Goal: Task Accomplishment & Management: Complete application form

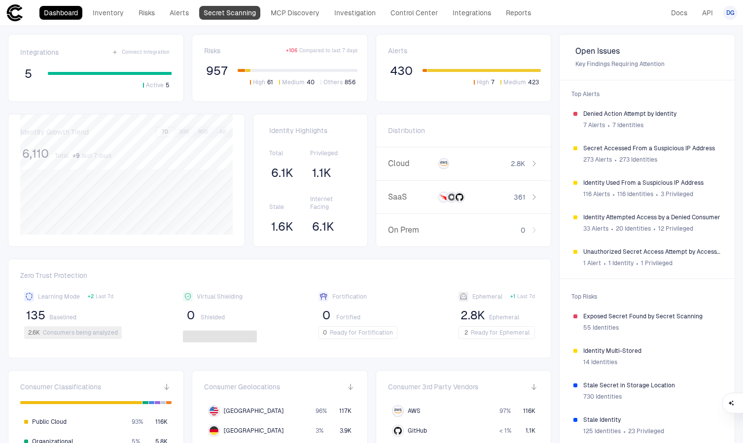
click at [240, 16] on link "Secret Scanning" at bounding box center [229, 13] width 61 height 14
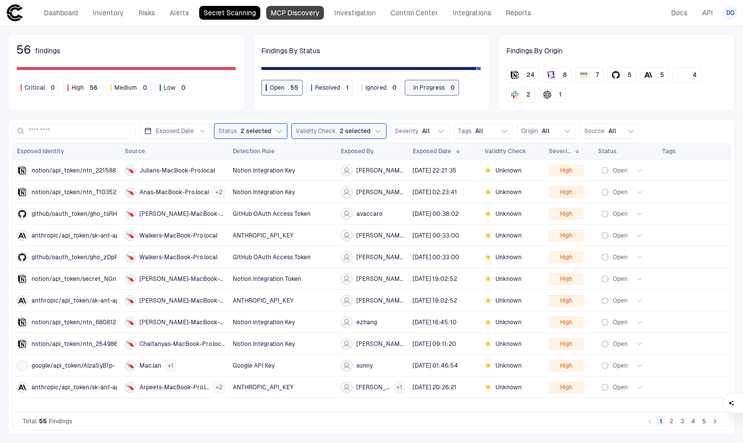
click at [308, 17] on link "MCP Discovery" at bounding box center [295, 13] width 58 height 14
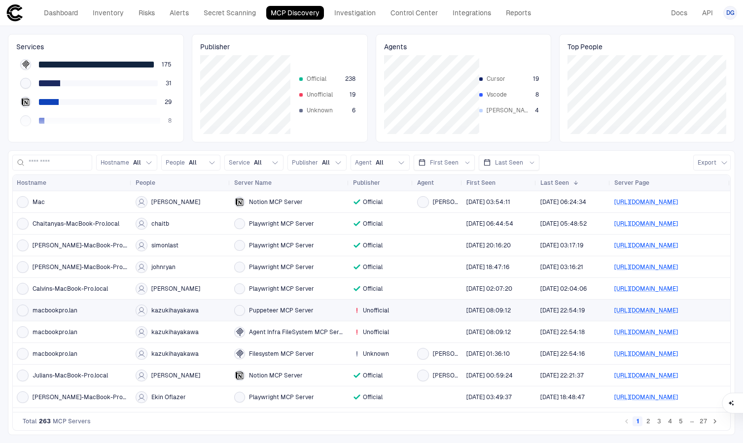
click at [426, 312] on div at bounding box center [437, 310] width 41 height 20
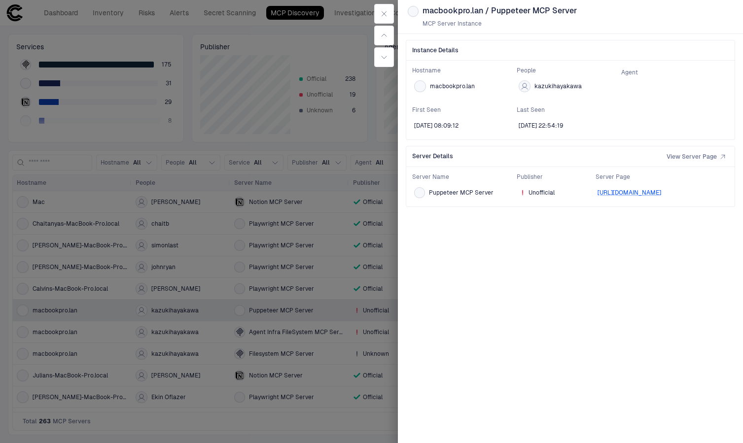
click at [361, 420] on div at bounding box center [371, 221] width 743 height 443
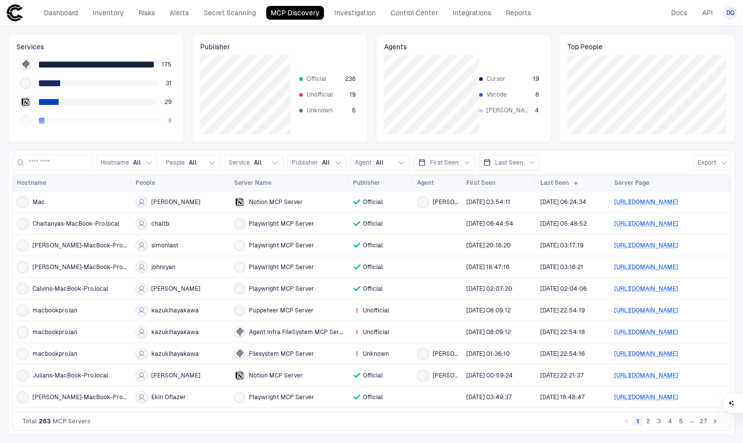
click at [649, 422] on button "2" at bounding box center [648, 422] width 10 height 10
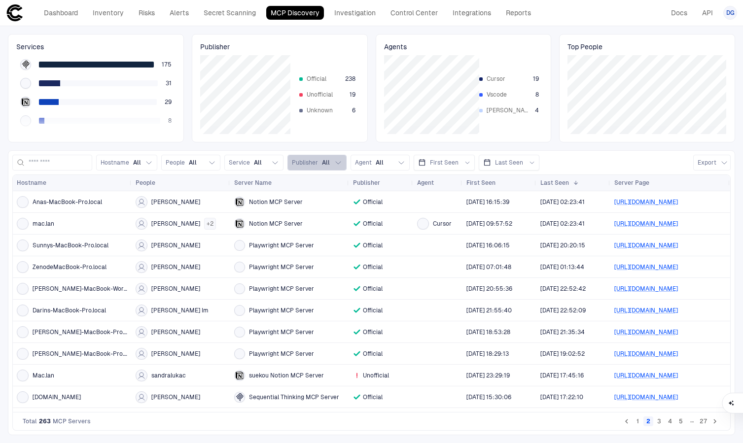
click at [318, 163] on span "Publisher" at bounding box center [305, 163] width 26 height 8
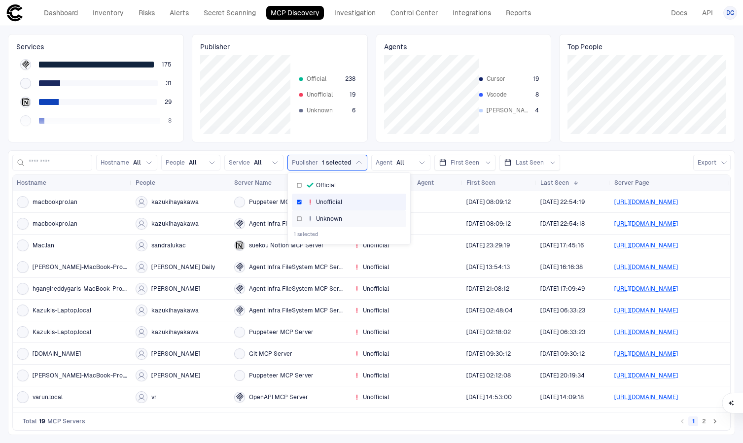
click at [316, 220] on div "Unknown" at bounding box center [348, 219] width 105 height 8
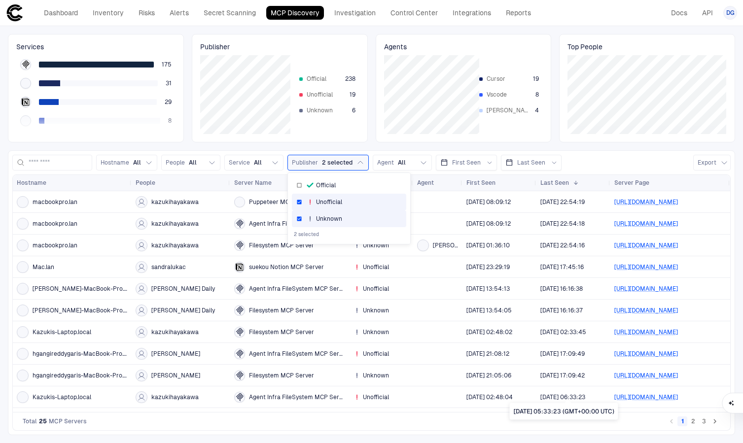
click at [555, 414] on div "[DATE] 05:33:23 (GMT+00:00 UTC)" at bounding box center [564, 411] width 108 height 17
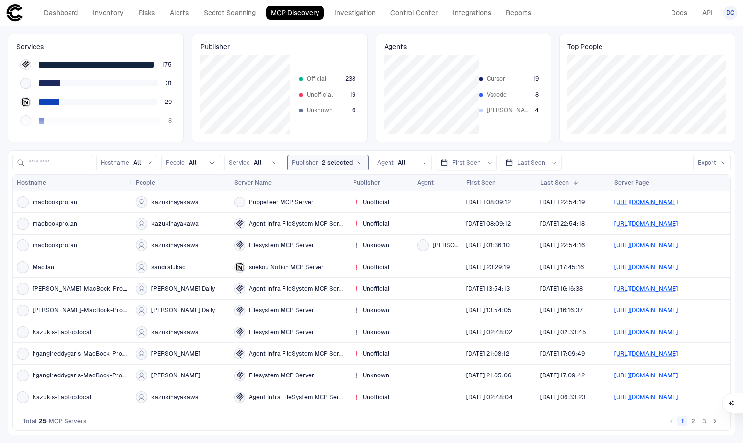
click at [342, 162] on span "2 selected" at bounding box center [337, 163] width 31 height 8
click at [314, 203] on icon at bounding box center [310, 202] width 8 height 8
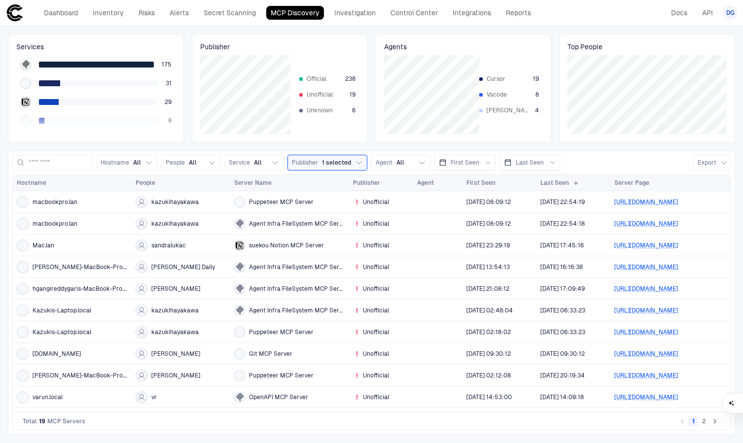
click at [377, 135] on div "Agents Cursor 19 Vscode 8 [PERSON_NAME] 4" at bounding box center [464, 88] width 176 height 108
click at [703, 422] on button "2" at bounding box center [704, 422] width 10 height 10
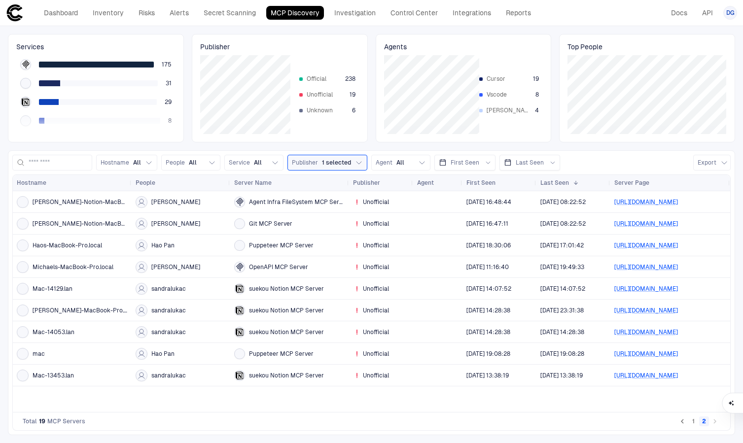
click at [693, 422] on button "1" at bounding box center [693, 422] width 10 height 10
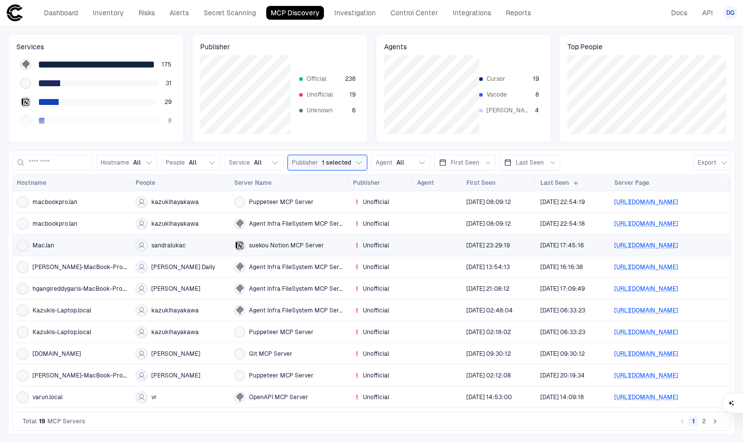
click at [436, 246] on div at bounding box center [437, 245] width 41 height 20
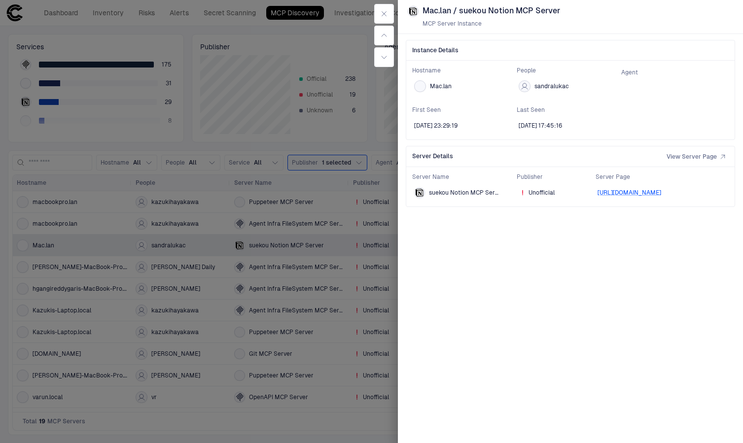
click at [367, 120] on div at bounding box center [371, 221] width 743 height 443
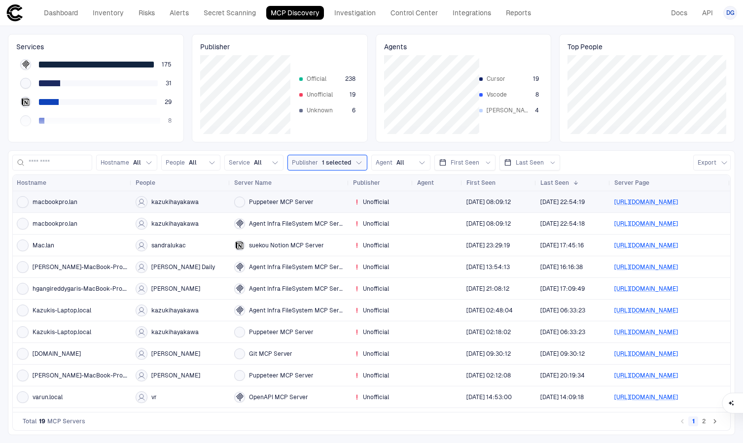
click at [435, 202] on div at bounding box center [437, 202] width 41 height 20
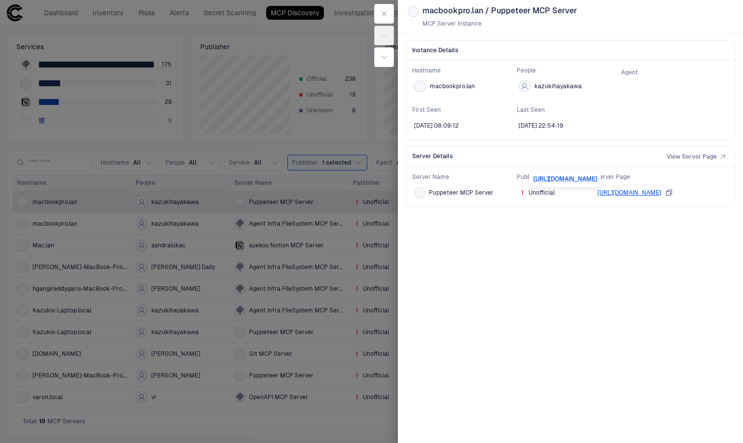
click at [625, 192] on link "[URL][DOMAIN_NAME]" at bounding box center [629, 192] width 64 height 7
click at [217, 181] on div at bounding box center [371, 221] width 743 height 443
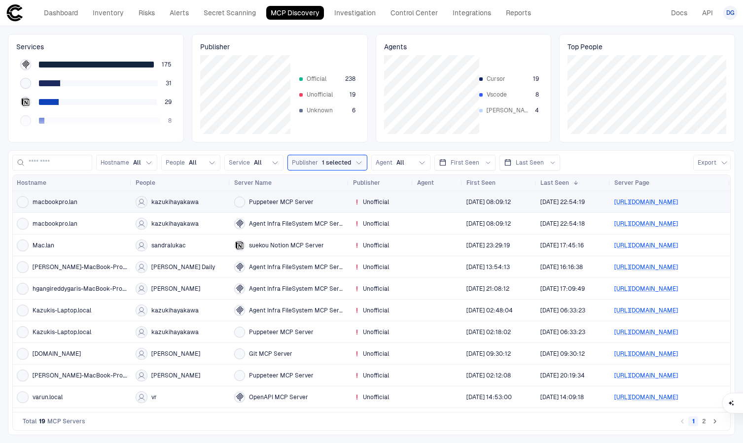
click at [188, 200] on span "kazukihayakawa" at bounding box center [174, 202] width 47 height 8
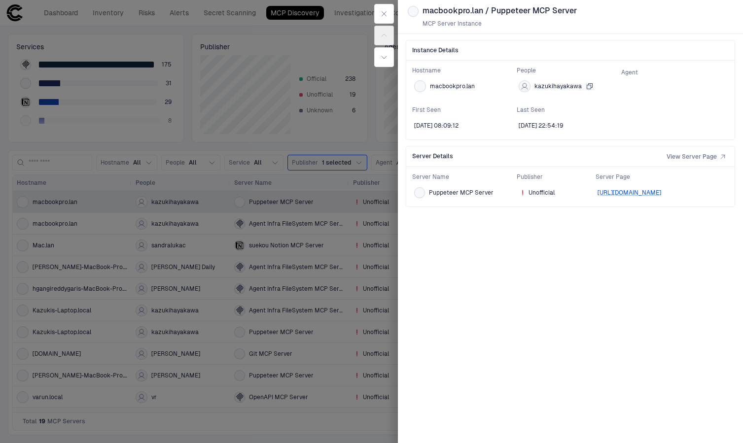
drag, startPoint x: 576, startPoint y: 90, endPoint x: 543, endPoint y: 85, distance: 33.0
click at [543, 85] on div "kazukihayakawa" at bounding box center [567, 86] width 101 height 16
click at [593, 85] on button "kazukihayakawa" at bounding box center [556, 86] width 79 height 16
click at [258, 175] on div at bounding box center [371, 221] width 743 height 443
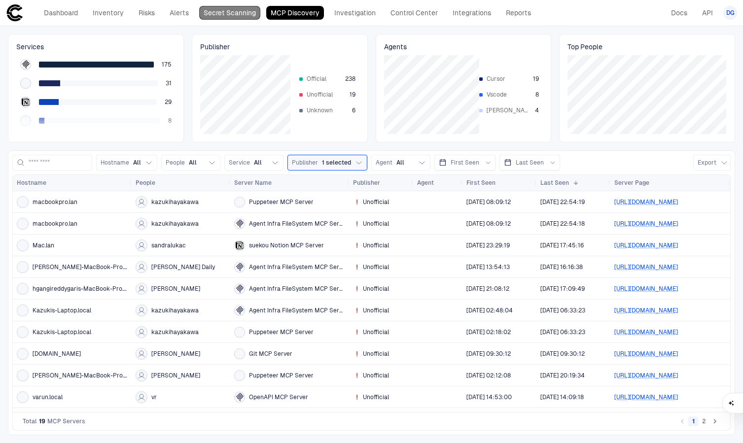
click at [213, 12] on link "Secret Scanning" at bounding box center [229, 13] width 61 height 14
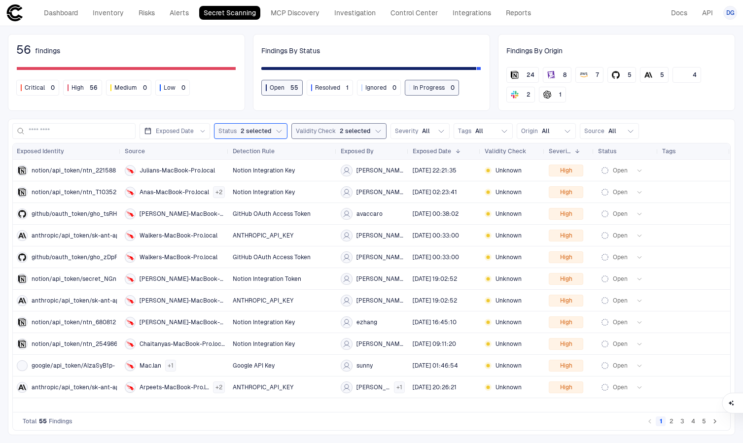
click at [359, 128] on span "2 selected" at bounding box center [355, 131] width 31 height 8
click at [271, 124] on button "Status 2 selected" at bounding box center [250, 131] width 73 height 16
click at [270, 113] on div "56 findings Critical 0 High 56 Medium 0 Low 0 Findings By Status Open 55 Resolv…" at bounding box center [371, 234] width 743 height 417
click at [670, 421] on button "2" at bounding box center [671, 422] width 10 height 10
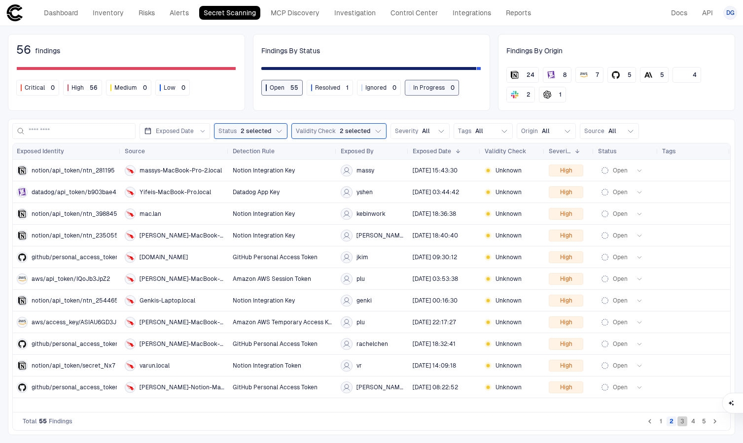
click at [683, 422] on button "3" at bounding box center [682, 422] width 10 height 10
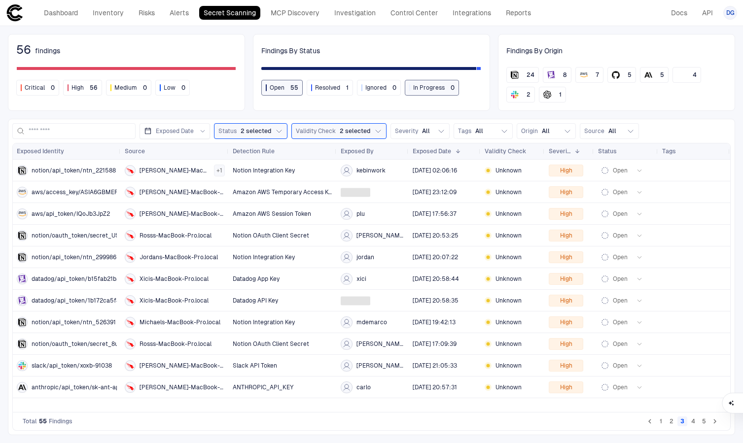
click at [688, 422] on li "4" at bounding box center [693, 422] width 11 height 12
click at [92, 121] on div "Exposed Date Status 2 selected Validity Check 2 selected Severity All Tags All …" at bounding box center [371, 277] width 727 height 316
click at [94, 124] on input at bounding box center [80, 131] width 103 height 15
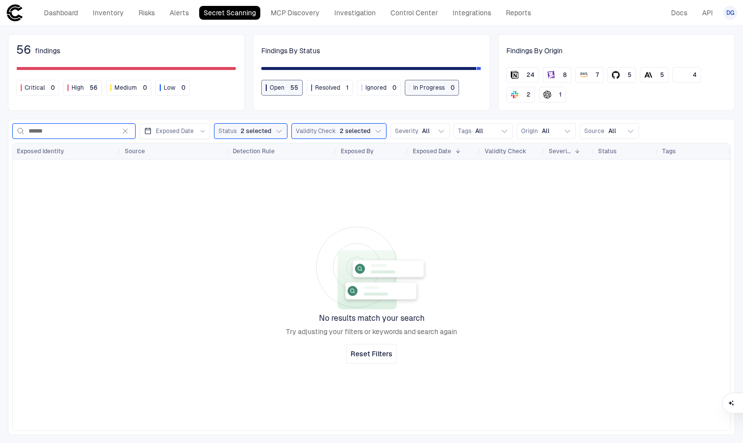
click at [59, 125] on input "******" at bounding box center [72, 131] width 87 height 15
click at [59, 124] on input "******" at bounding box center [72, 131] width 87 height 15
type input "*"
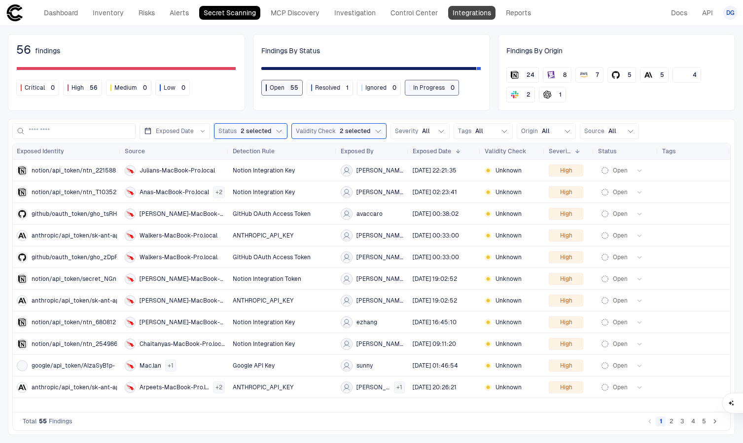
click at [469, 9] on link "Integrations" at bounding box center [471, 13] width 47 height 14
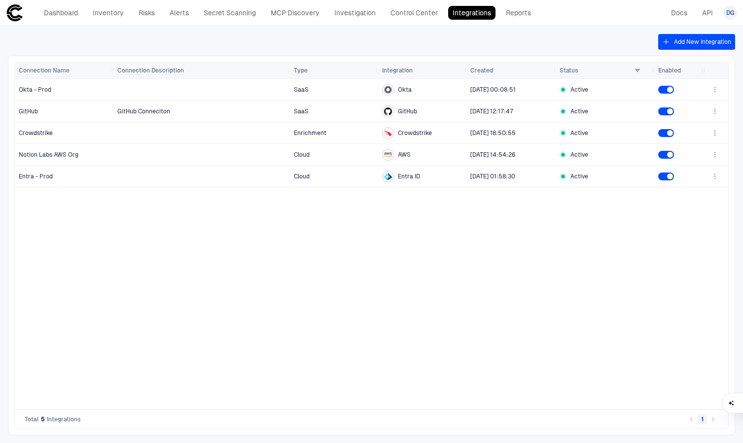
click at [674, 39] on button "Add New Integration" at bounding box center [696, 42] width 77 height 16
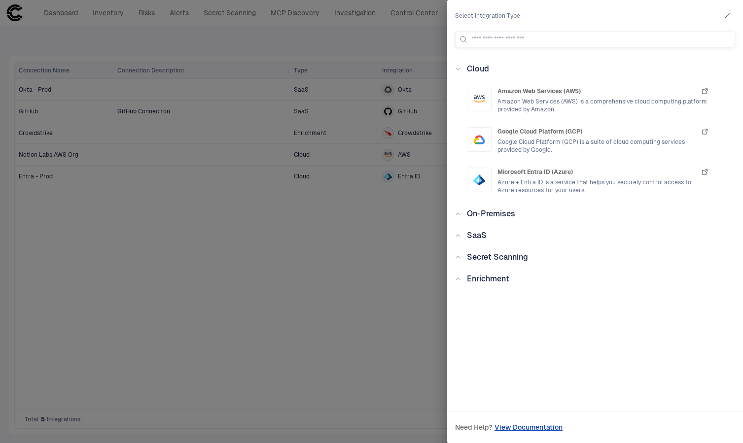
click at [467, 217] on span "On-Premises" at bounding box center [491, 213] width 48 height 9
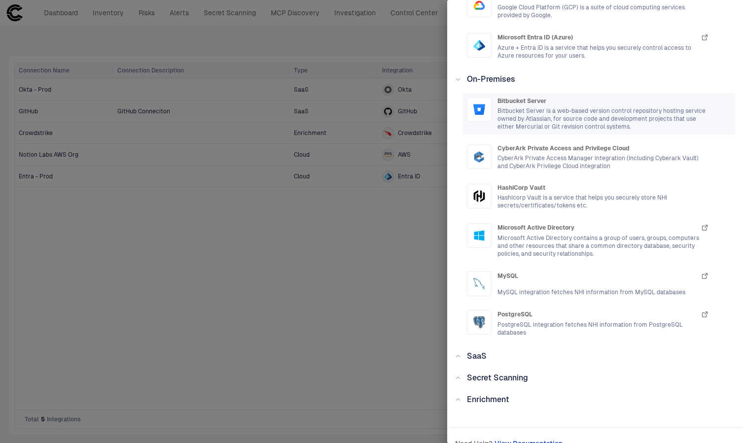
scroll to position [149, 0]
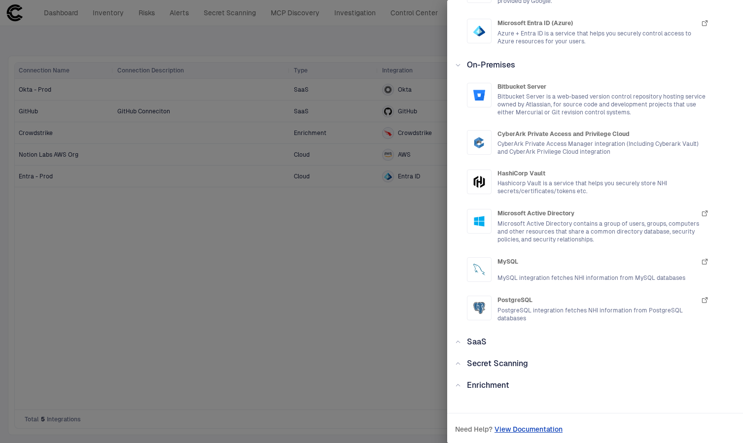
drag, startPoint x: 489, startPoint y: 336, endPoint x: 495, endPoint y: 334, distance: 6.4
click at [489, 336] on div "SaaS" at bounding box center [598, 342] width 274 height 12
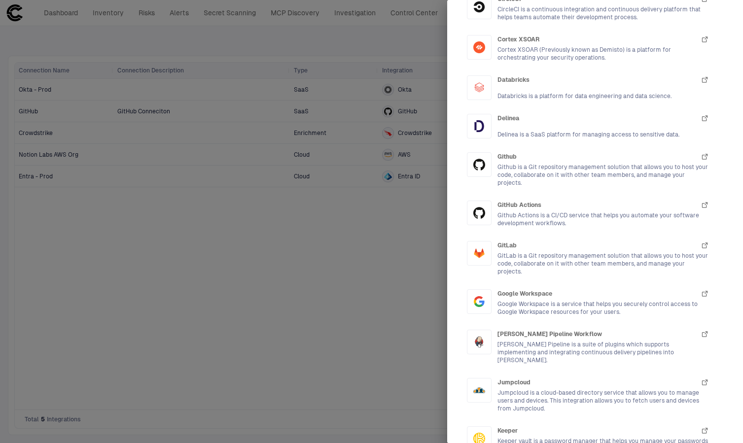
scroll to position [915, 0]
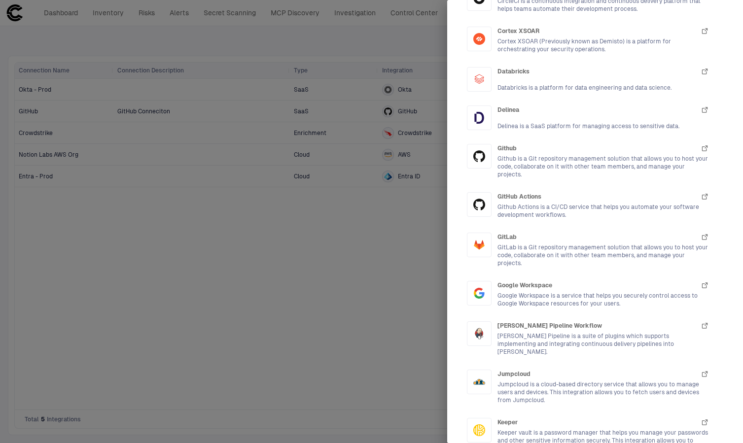
drag, startPoint x: 317, startPoint y: 232, endPoint x: 346, endPoint y: 221, distance: 30.1
click at [318, 232] on div at bounding box center [371, 221] width 743 height 443
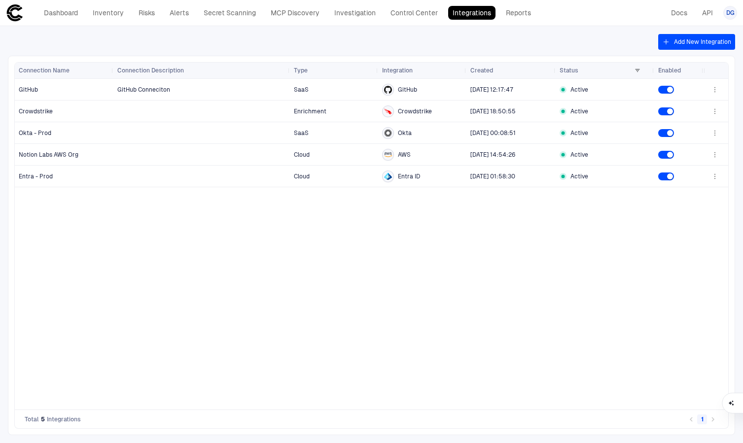
drag, startPoint x: 461, startPoint y: 253, endPoint x: 422, endPoint y: 247, distance: 39.4
click at [458, 253] on div "SaaS Okta [DATE] 00:08:51 Active GitHub Conneciton SaaS GitHub [DATE] 12:17:47 …" at bounding box center [408, 244] width 590 height 331
click at [233, 8] on link "Secret Scanning" at bounding box center [229, 13] width 61 height 14
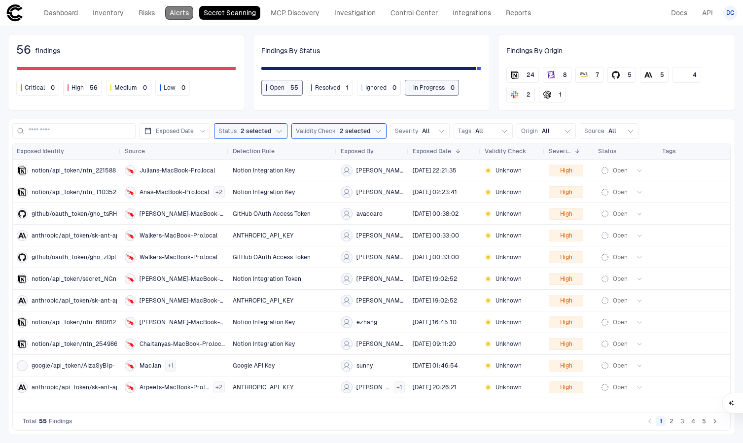
click at [185, 9] on link "Alerts" at bounding box center [179, 13] width 28 height 14
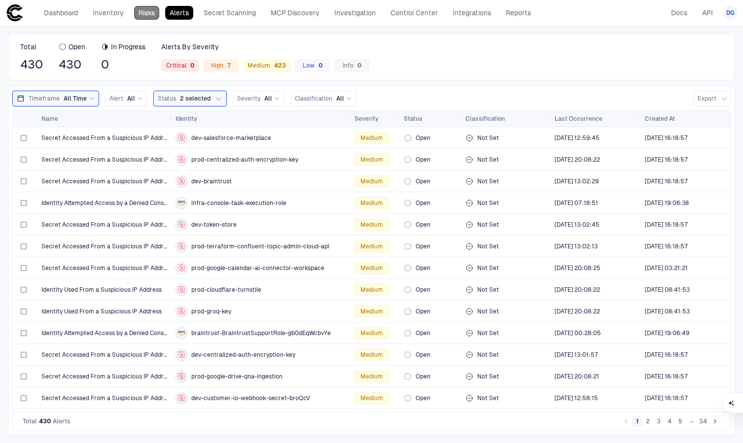
click at [141, 14] on link "Risks" at bounding box center [146, 13] width 25 height 14
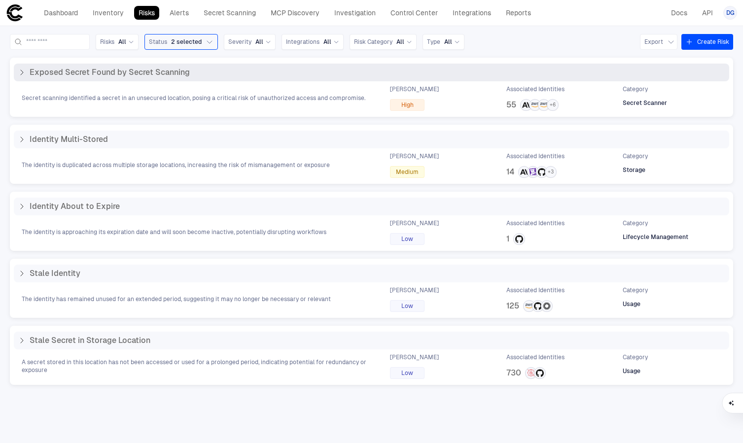
click at [109, 71] on span "Exposed Secret Found by Secret Scanning" at bounding box center [110, 73] width 160 height 10
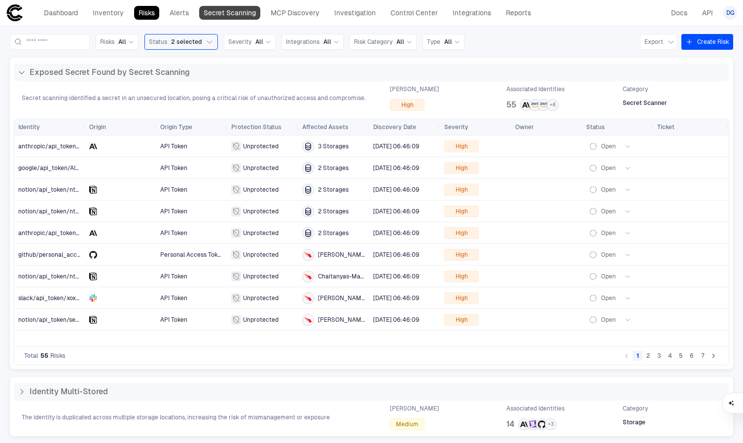
click at [232, 10] on link "Secret Scanning" at bounding box center [229, 13] width 61 height 14
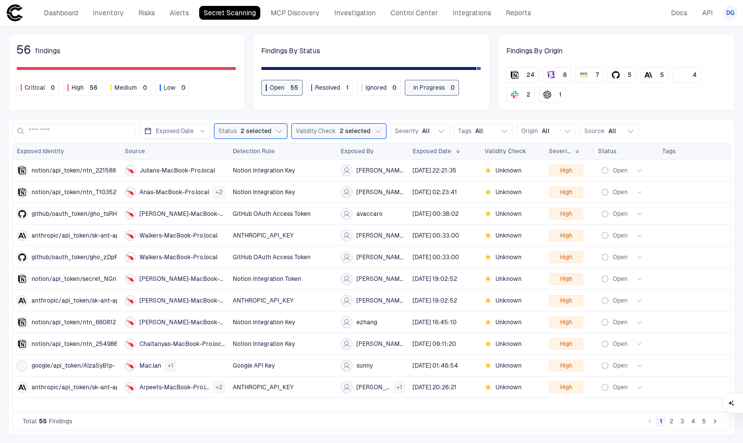
click at [286, 134] on div "Exposed Date Status 2 selected Validity Check 2 selected Severity All Tags All …" at bounding box center [371, 131] width 718 height 16
click at [277, 133] on icon "button" at bounding box center [279, 131] width 8 height 8
click at [317, 131] on span "Validity Check" at bounding box center [316, 131] width 40 height 8
click at [329, 184] on span "Inactive" at bounding box center [332, 187] width 22 height 8
click at [214, 115] on div "56 findings Critical 0 High 56 Medium 0 Low 0 Findings By Status Open 55 Resolv…" at bounding box center [371, 234] width 743 height 417
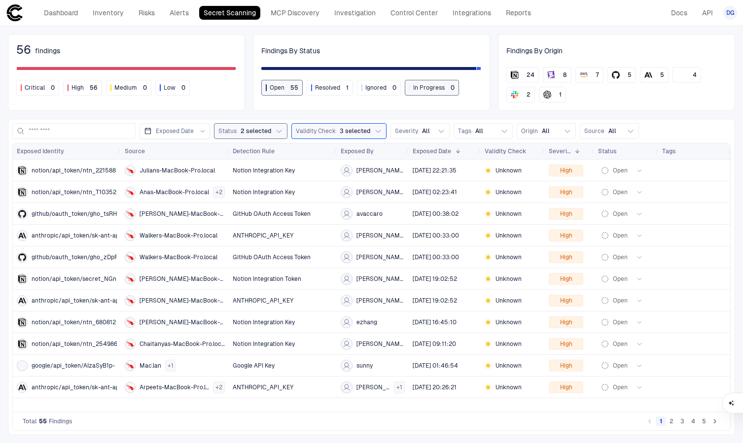
click at [28, 51] on span "56" at bounding box center [23, 49] width 15 height 15
click at [414, 17] on link "Control Center" at bounding box center [414, 13] width 56 height 14
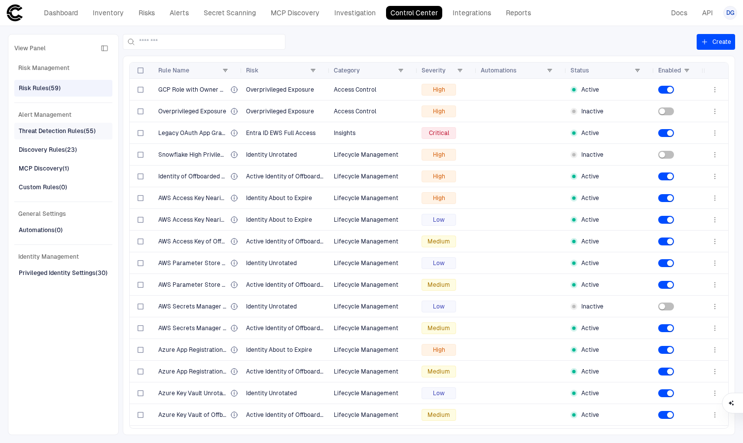
click at [43, 132] on div "Threat Detection Rules (55)" at bounding box center [57, 131] width 77 height 9
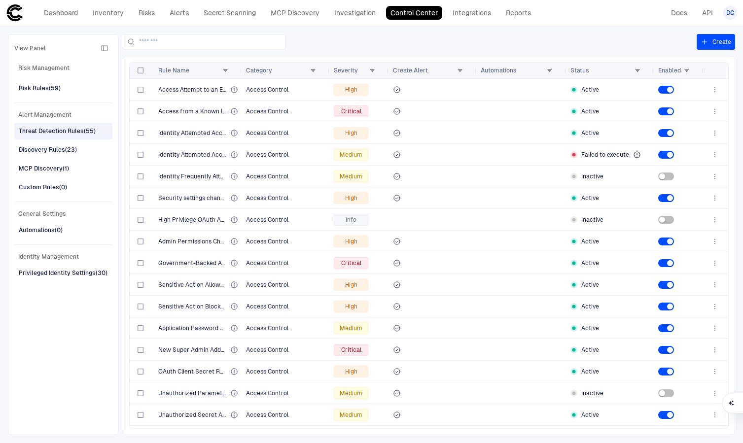
click at [48, 131] on div "Threat Detection Rules (55)" at bounding box center [57, 131] width 77 height 9
click at [717, 45] on button "Create" at bounding box center [715, 42] width 38 height 16
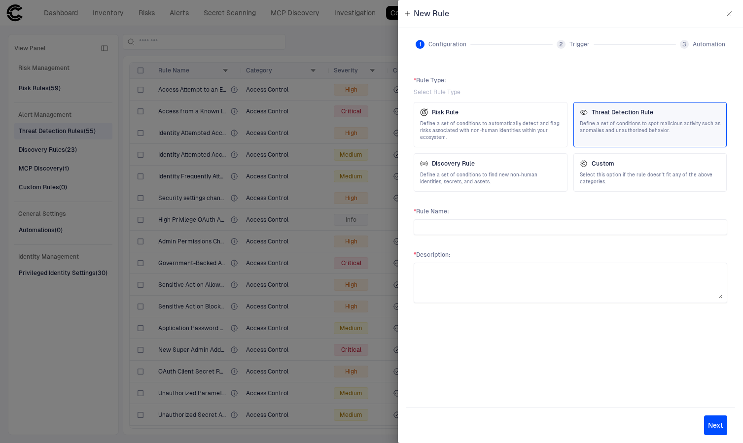
click at [618, 123] on span "Define a set of conditions to spot malicious activity such as anomalies and una…" at bounding box center [650, 127] width 141 height 14
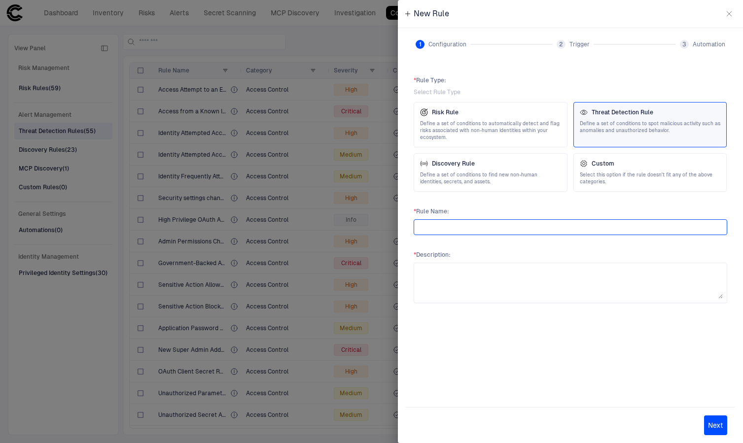
click at [553, 221] on input "text" at bounding box center [570, 227] width 305 height 15
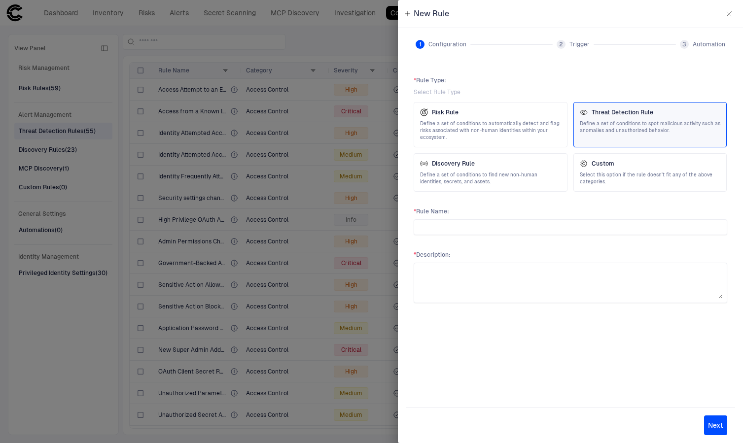
click at [609, 123] on span "Define a set of conditions to spot malicious activity such as anomalies and una…" at bounding box center [650, 127] width 141 height 14
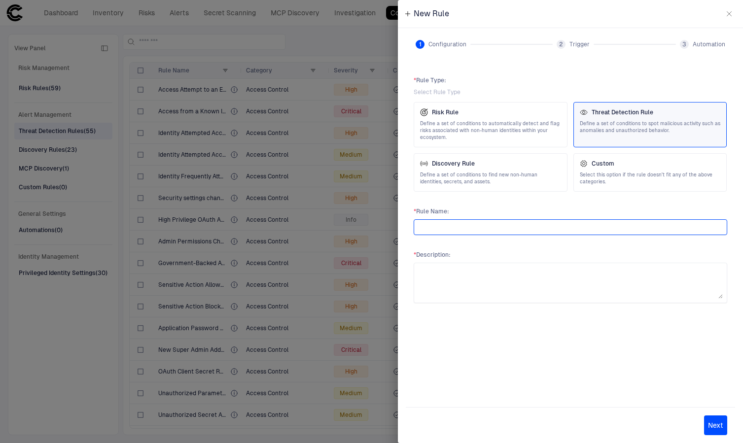
click at [525, 233] on input "text" at bounding box center [570, 227] width 305 height 15
type input "****"
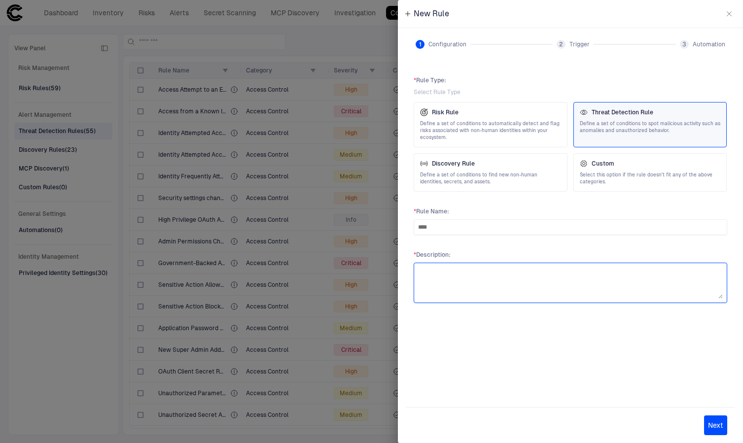
click at [570, 292] on textarea at bounding box center [570, 283] width 305 height 32
click at [598, 173] on span "Select this option if the rule doesn't fit any of the above categories." at bounding box center [650, 179] width 141 height 14
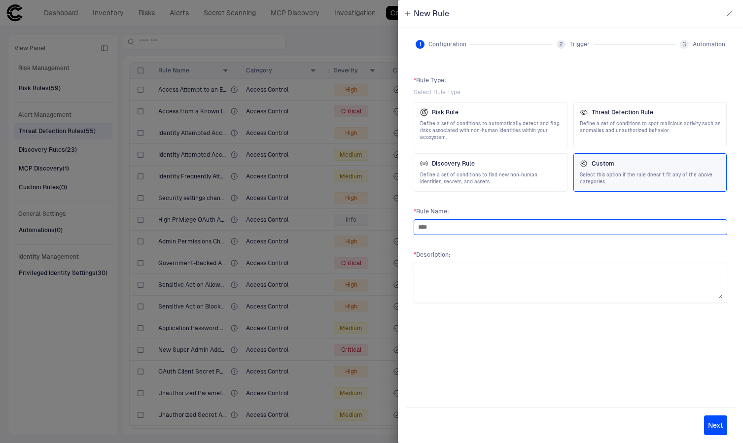
click at [518, 223] on input "****" at bounding box center [570, 227] width 305 height 15
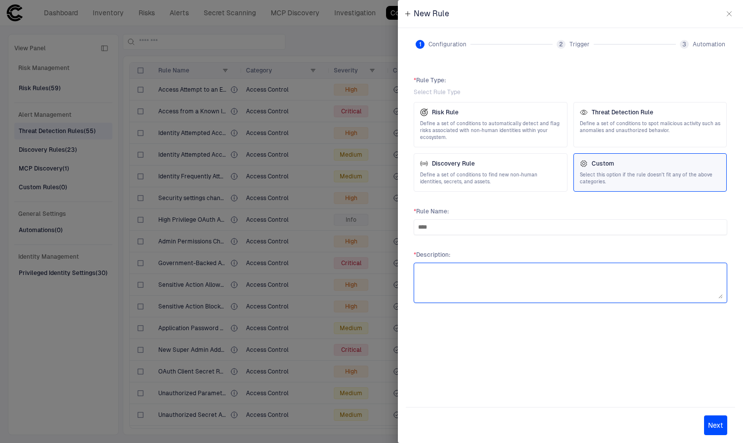
click at [527, 270] on textarea at bounding box center [570, 283] width 305 height 32
type textarea "****"
drag, startPoint x: 713, startPoint y: 427, endPoint x: 678, endPoint y: 392, distance: 49.5
click at [713, 426] on button "Next" at bounding box center [715, 426] width 23 height 20
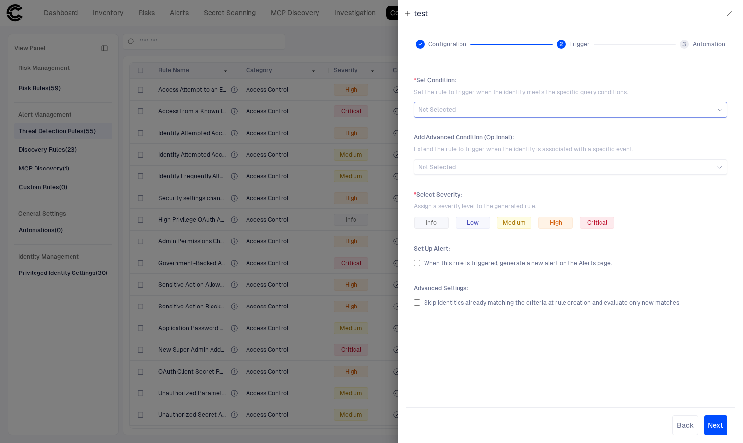
click at [490, 111] on div "Not Selected" at bounding box center [570, 110] width 305 height 8
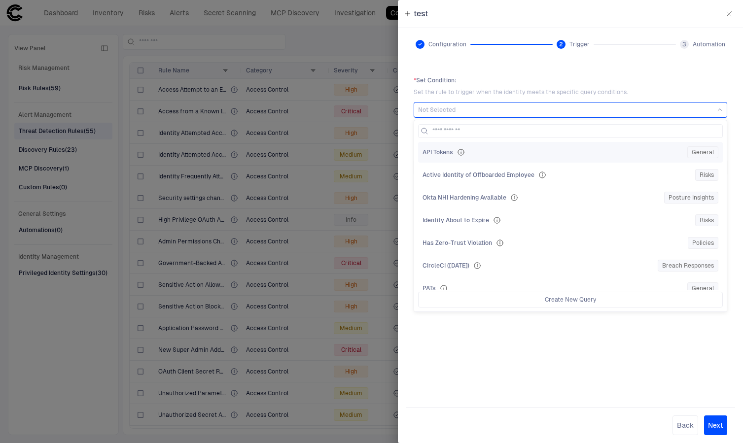
click at [494, 153] on div "API Tokens" at bounding box center [552, 152] width 261 height 8
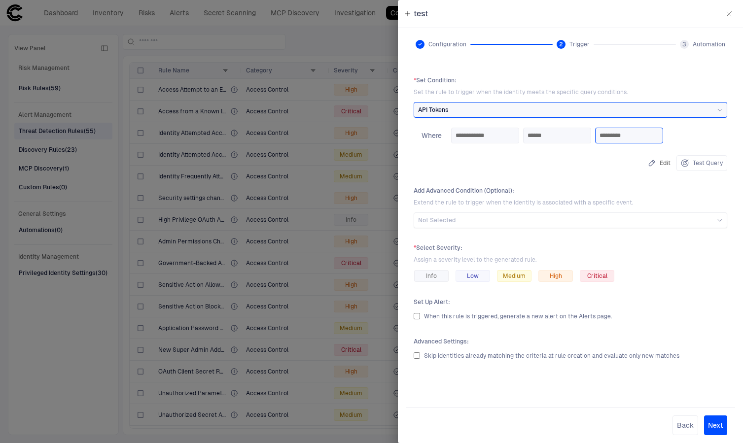
click at [659, 135] on input "*********" at bounding box center [628, 135] width 59 height 15
click at [586, 101] on div "**********" at bounding box center [570, 123] width 313 height 95
click at [580, 108] on div "API Tokens" at bounding box center [570, 110] width 305 height 8
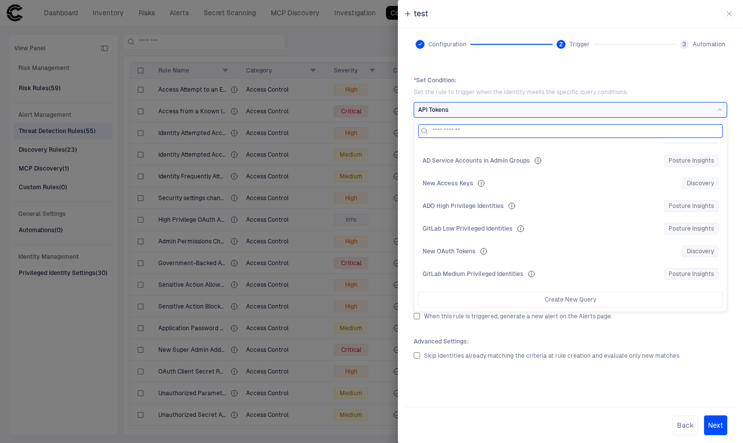
scroll to position [2241, 0]
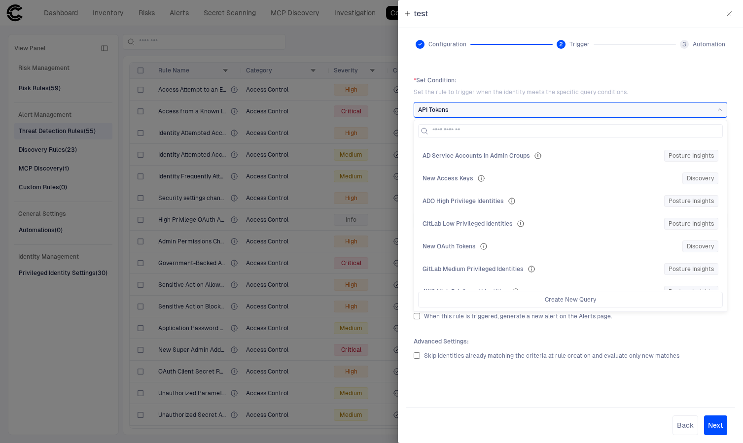
click at [108, 344] on div at bounding box center [371, 221] width 743 height 443
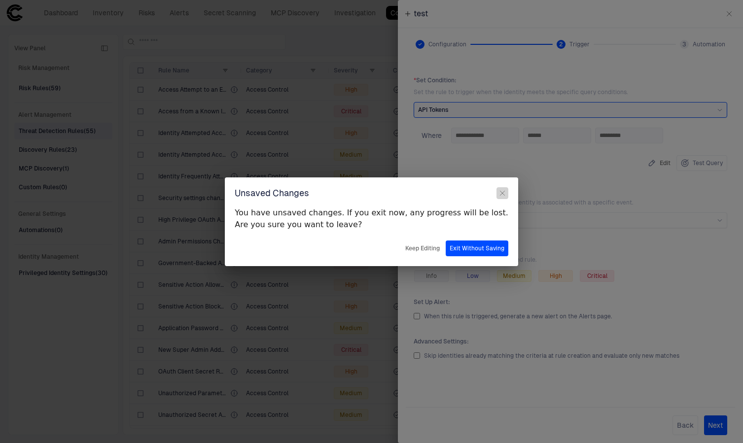
drag, startPoint x: 482, startPoint y: 195, endPoint x: 487, endPoint y: 190, distance: 7.3
click at [496, 195] on button "button" at bounding box center [502, 193] width 12 height 12
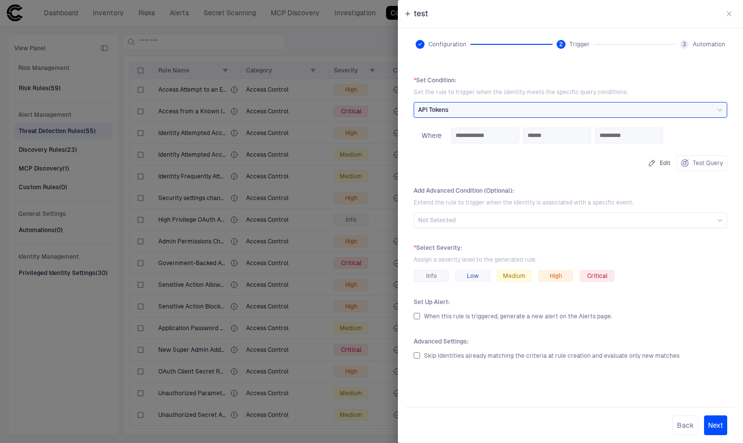
click at [291, 10] on div at bounding box center [371, 221] width 743 height 443
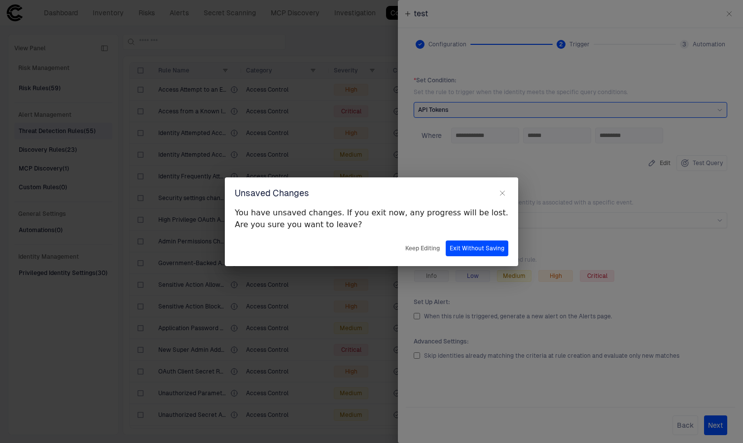
click at [293, 14] on div "Unsaved Changes You have unsaved changes. If you exit now, any progress will be…" at bounding box center [371, 221] width 743 height 443
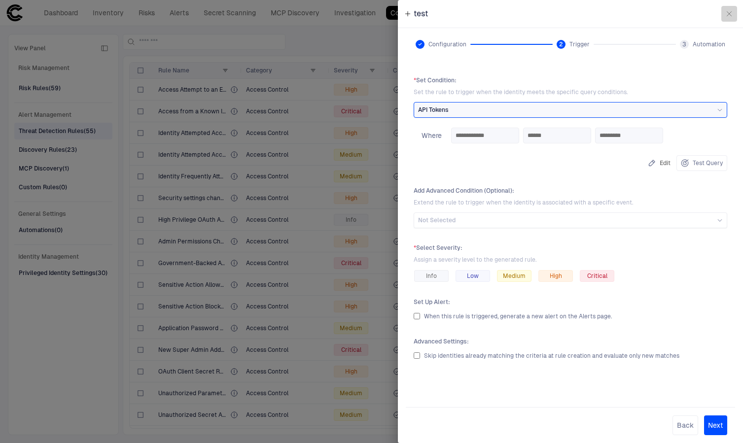
click at [735, 11] on button "button" at bounding box center [729, 14] width 16 height 16
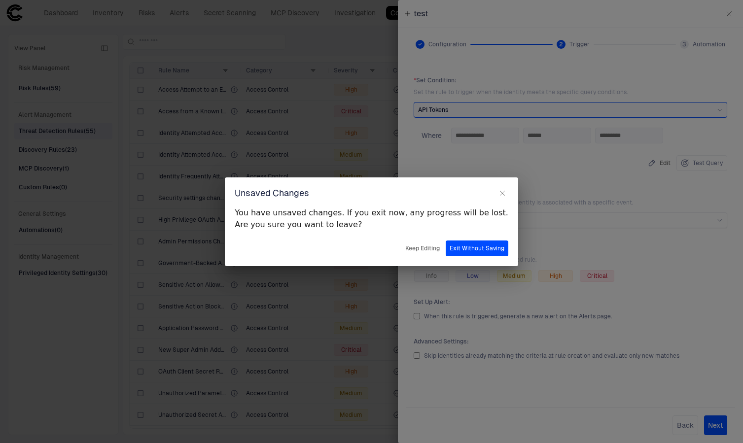
click at [456, 251] on button "Exit Without Saving" at bounding box center [477, 249] width 63 height 16
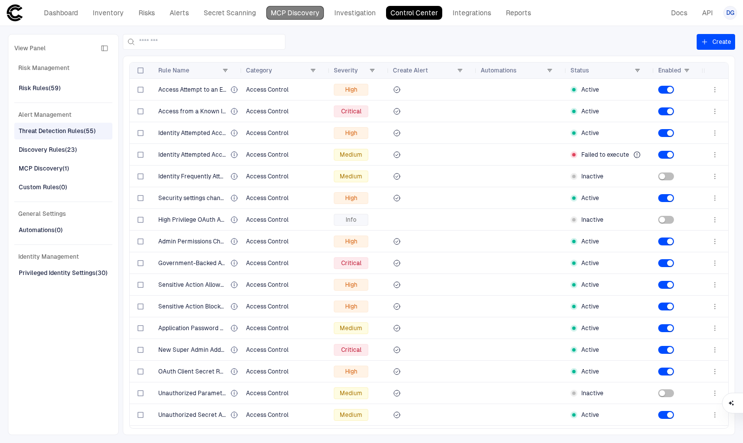
drag, startPoint x: 292, startPoint y: 5, endPoint x: 300, endPoint y: 7, distance: 7.7
click at [293, 5] on div "Dashboard Inventory Risks Alerts Secret Scanning MCP Discovery Investigation Co…" at bounding box center [270, 13] width 529 height 18
click at [300, 10] on link "MCP Discovery" at bounding box center [295, 13] width 58 height 14
